Goal: Navigation & Orientation: Find specific page/section

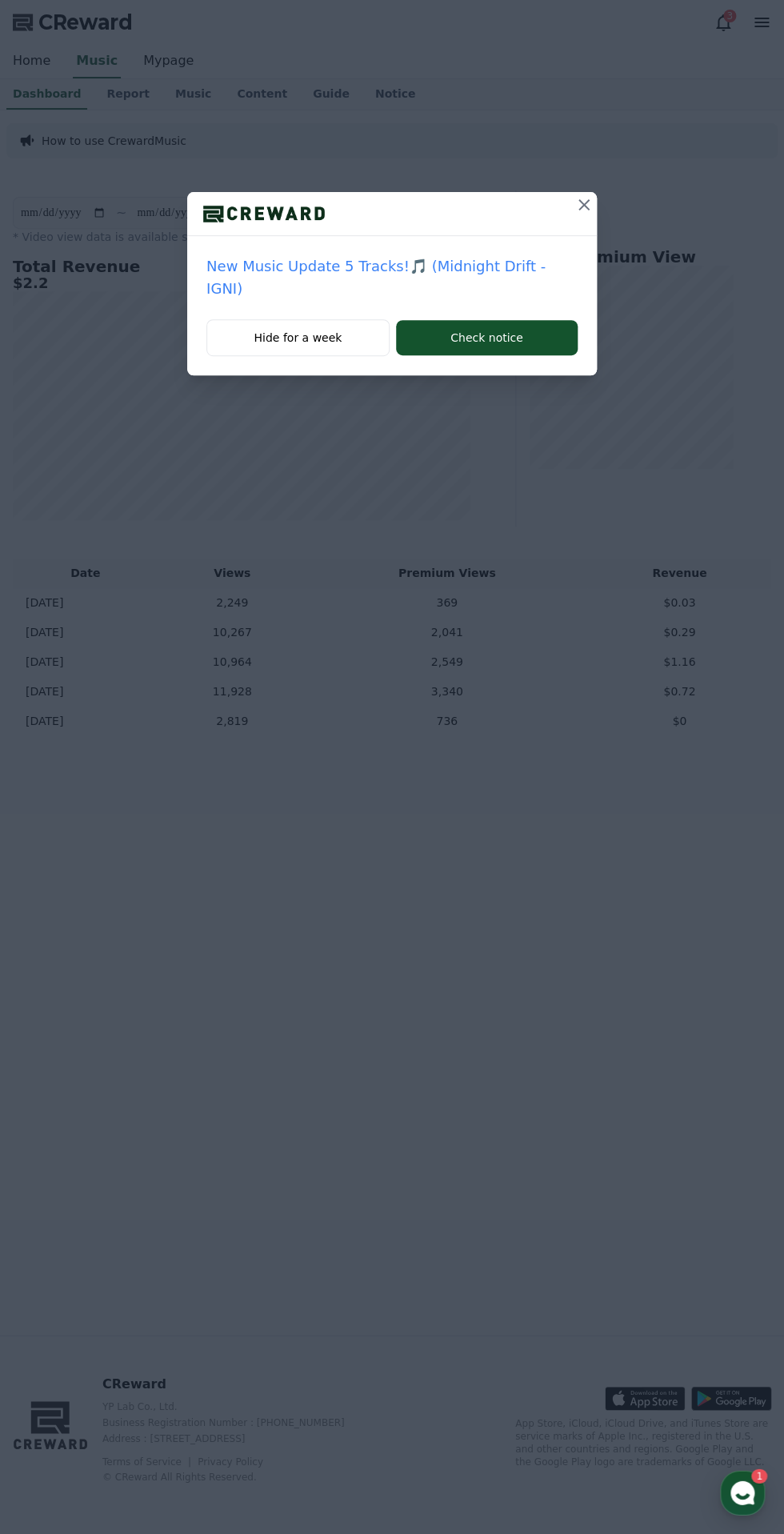
click at [579, 204] on icon at bounding box center [584, 204] width 11 height 11
click at [583, 214] on icon at bounding box center [583, 204] width 19 height 19
click at [574, 213] on icon at bounding box center [583, 204] width 19 height 19
click at [584, 205] on icon at bounding box center [584, 204] width 11 height 11
